Goal: Find specific page/section: Find specific page/section

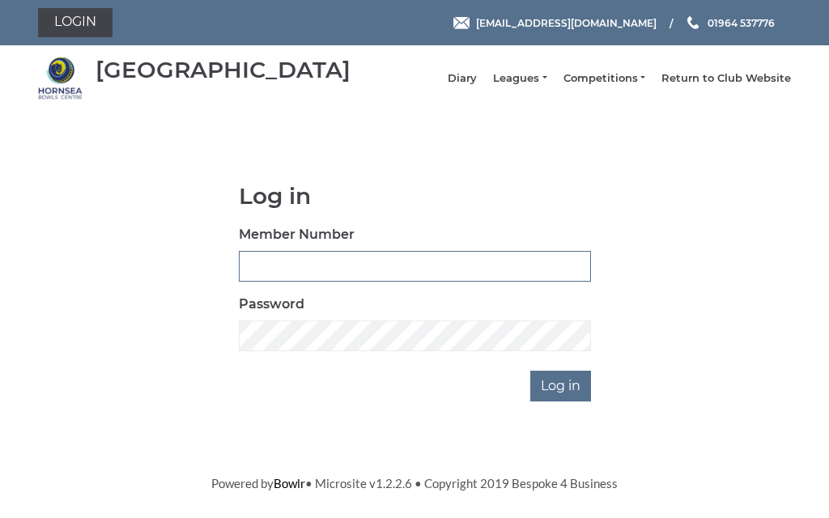
click at [329, 272] on input "Member Number" at bounding box center [415, 266] width 352 height 31
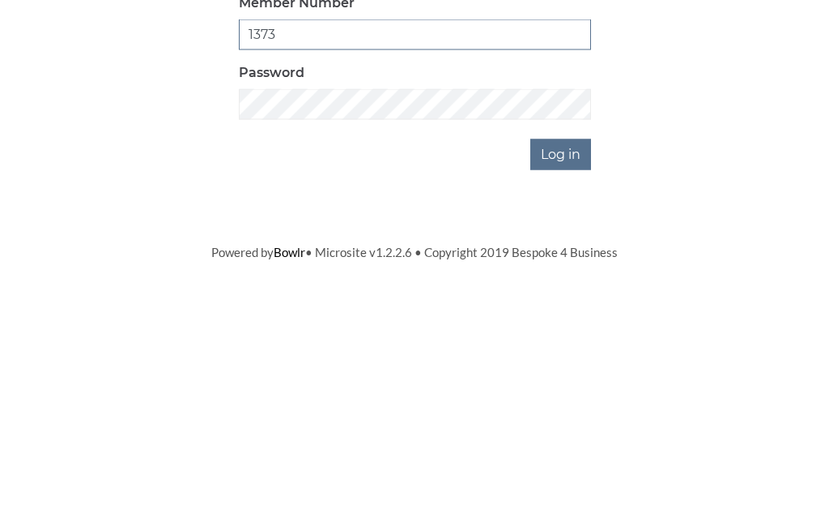
type input "1373"
click at [579, 371] on input "Log in" at bounding box center [561, 386] width 61 height 31
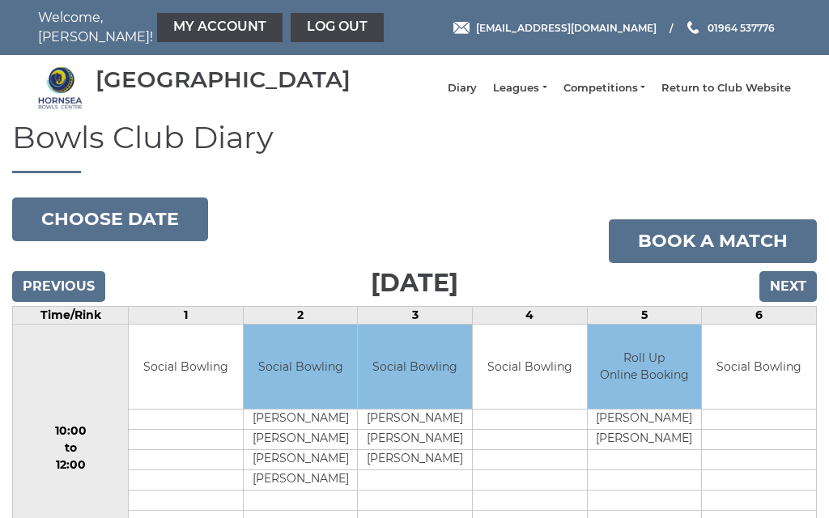
click at [789, 301] on input "Next" at bounding box center [789, 286] width 58 height 31
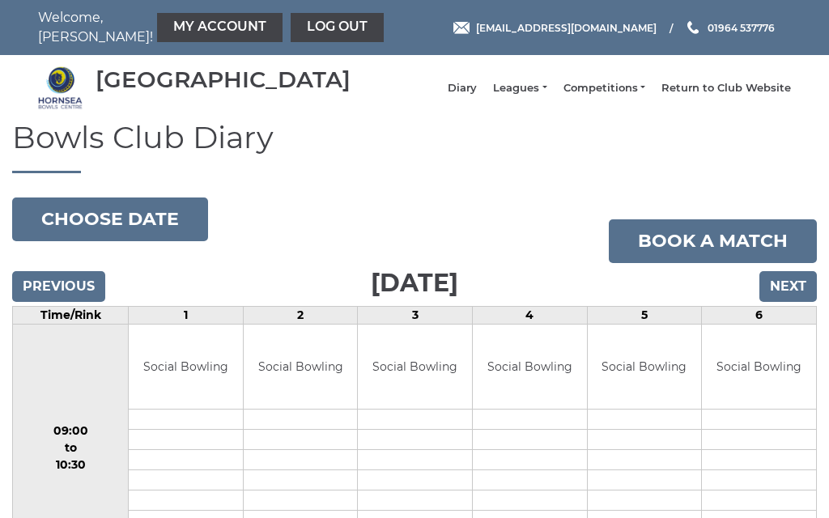
click at [795, 297] on input "Next" at bounding box center [789, 286] width 58 height 31
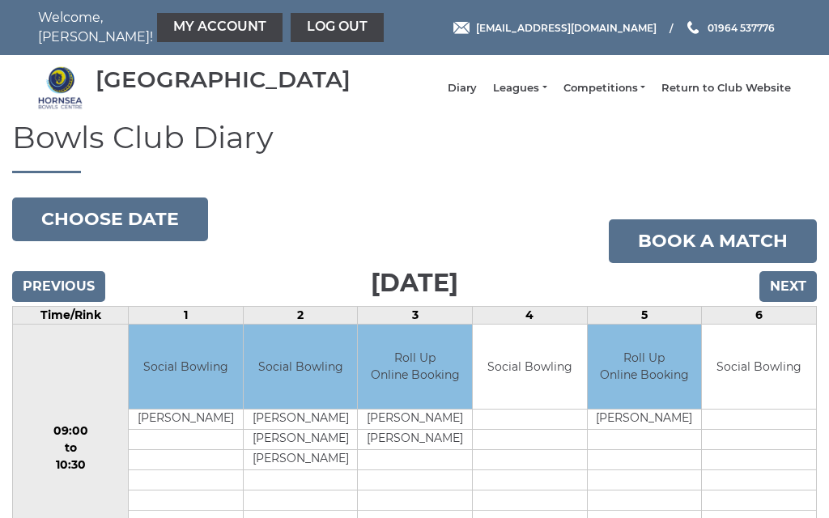
click at [791, 299] on input "Next" at bounding box center [789, 286] width 58 height 31
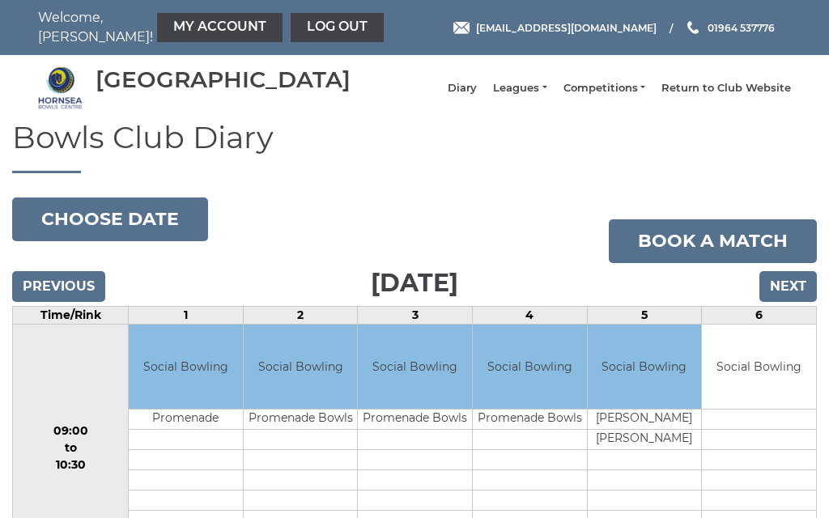
click at [791, 300] on input "Next" at bounding box center [789, 286] width 58 height 31
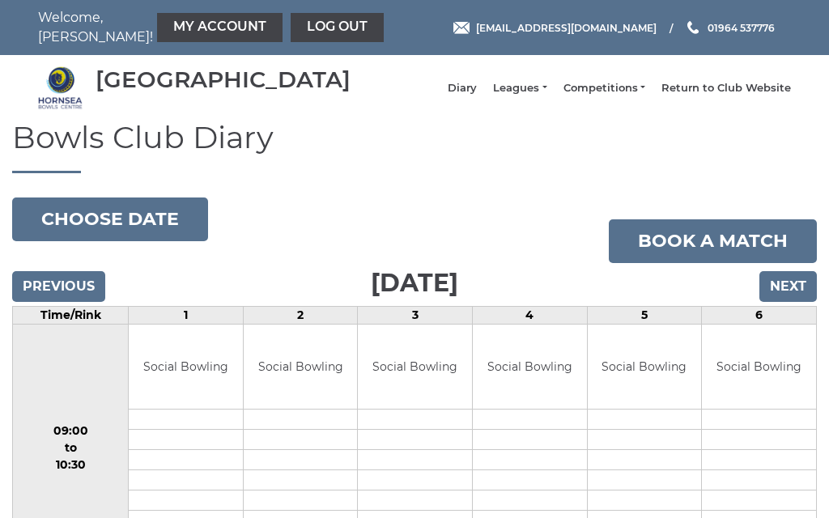
click at [791, 302] on input "Next" at bounding box center [789, 286] width 58 height 31
click at [796, 300] on input "Next" at bounding box center [789, 286] width 58 height 31
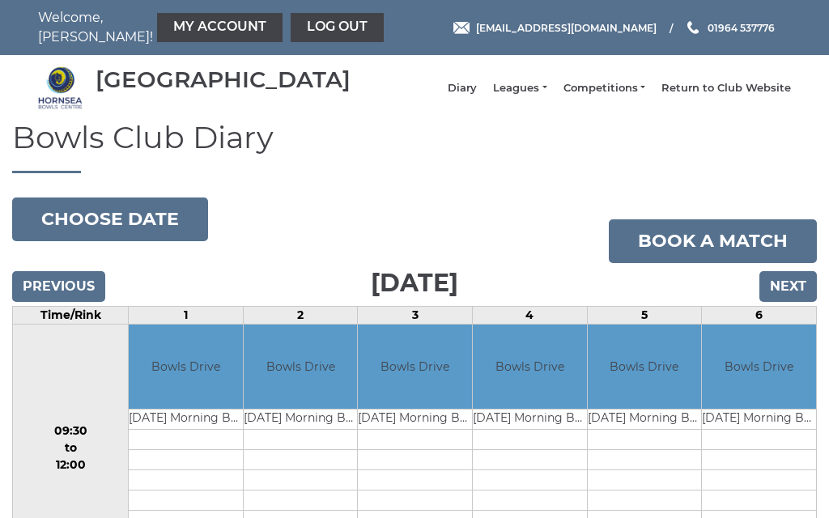
click at [799, 299] on input "Next" at bounding box center [789, 286] width 58 height 31
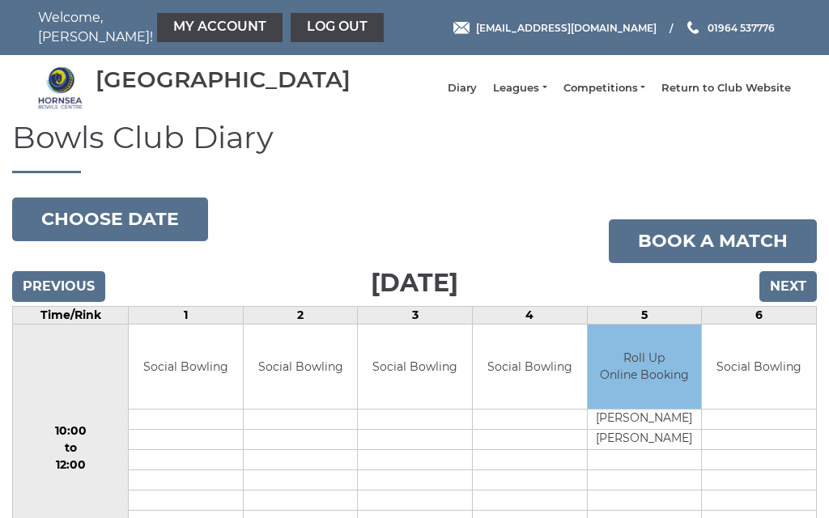
click at [793, 302] on input "Next" at bounding box center [789, 286] width 58 height 31
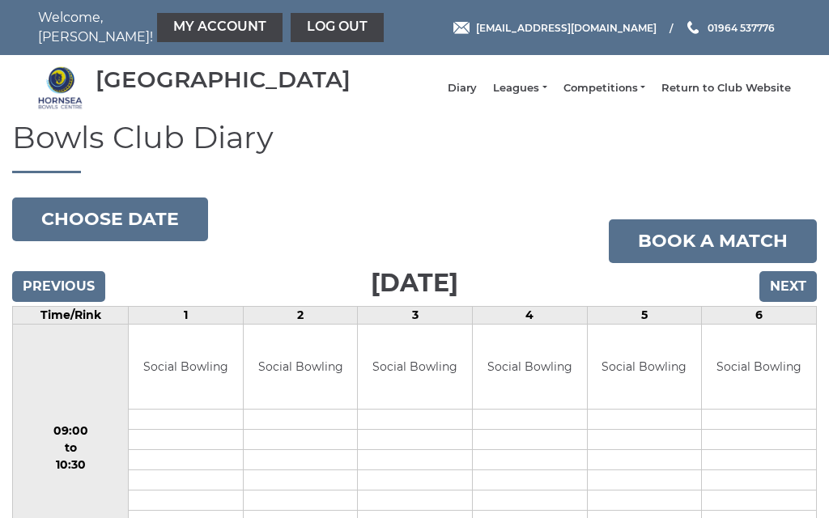
click at [291, 40] on link "Log out" at bounding box center [337, 27] width 93 height 29
